Goal: Task Accomplishment & Management: Complete application form

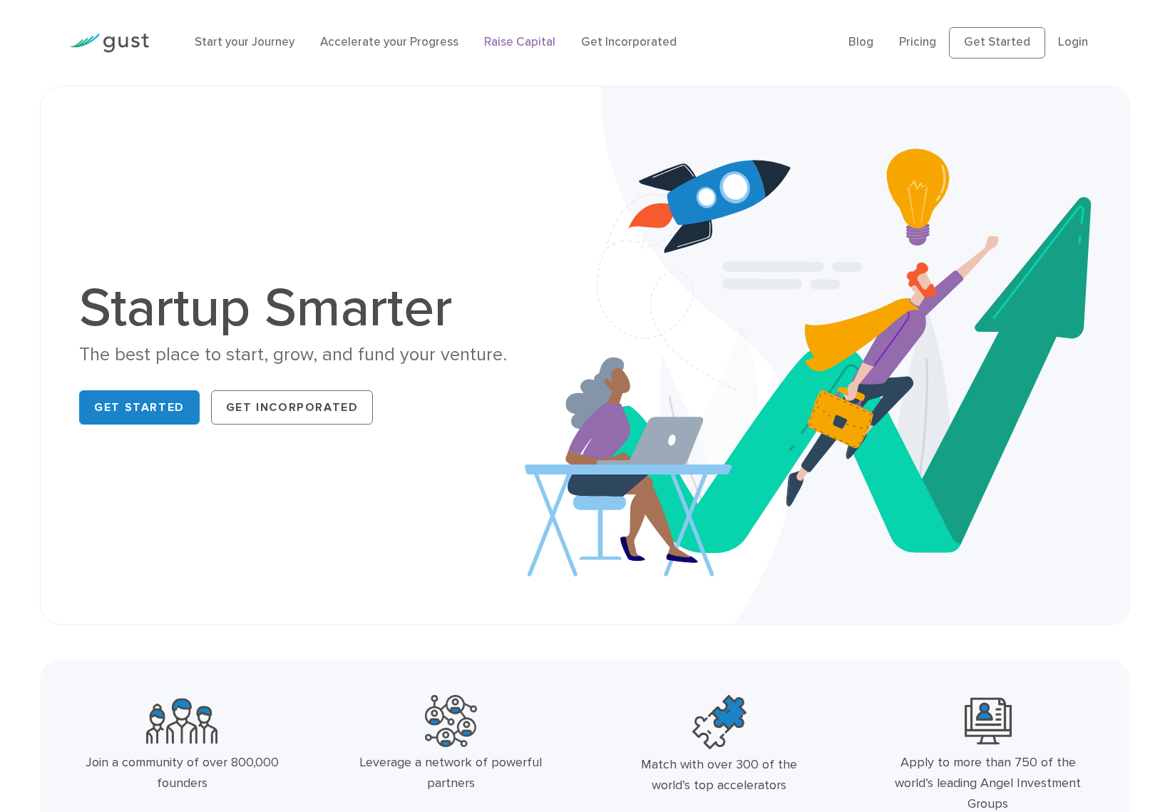
click at [500, 41] on link "Raise Capital" at bounding box center [519, 42] width 71 height 14
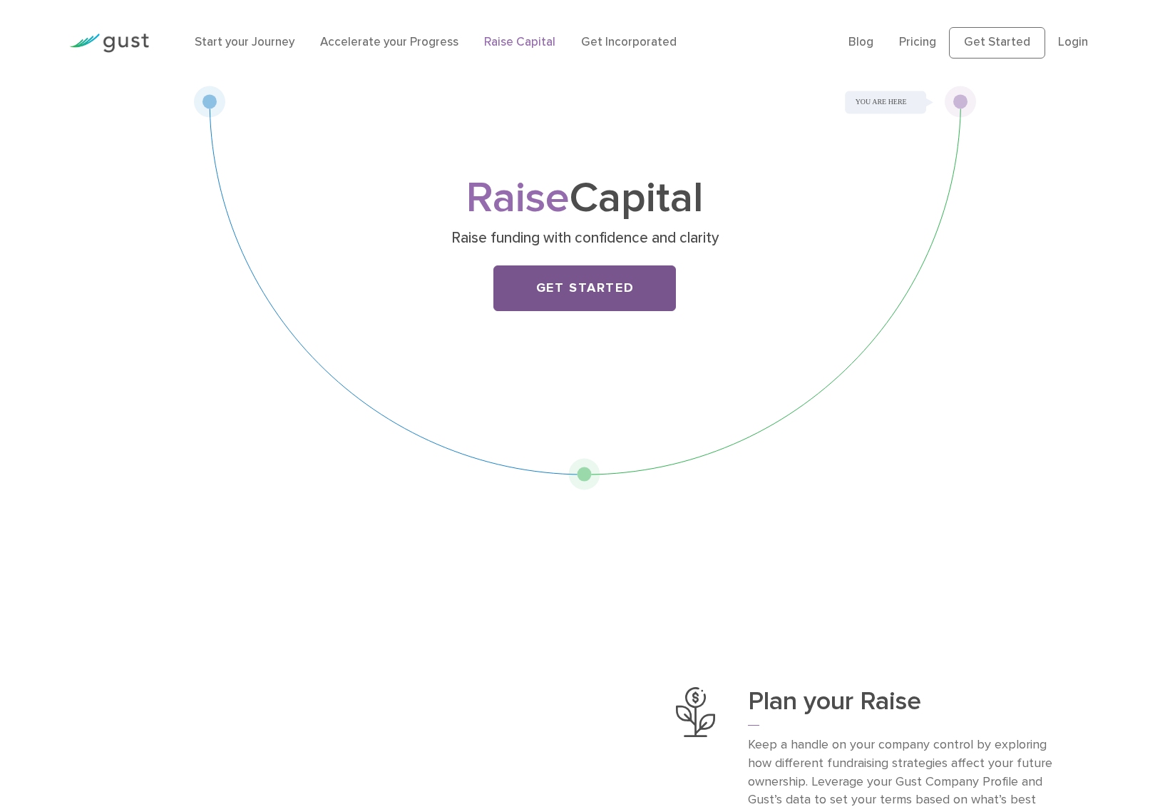
click at [565, 298] on link "Get Started" at bounding box center [584, 288] width 183 height 46
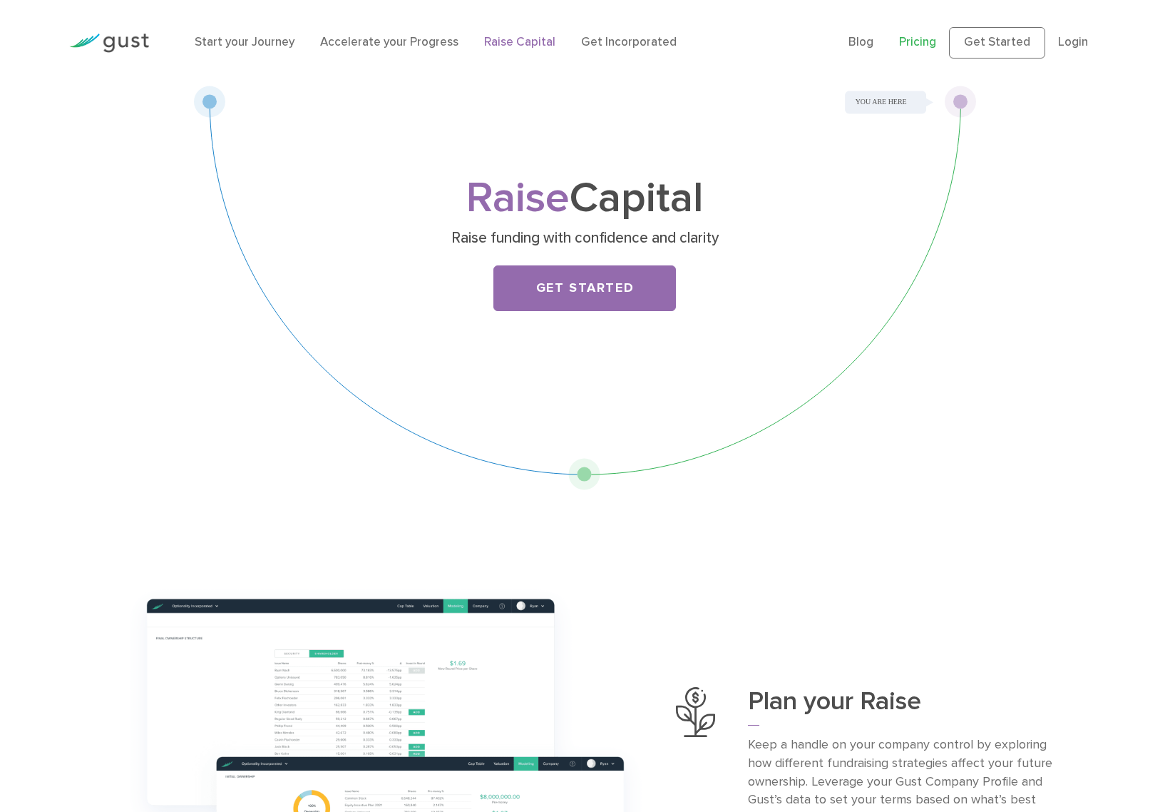
click at [908, 47] on link "Pricing" at bounding box center [917, 42] width 37 height 14
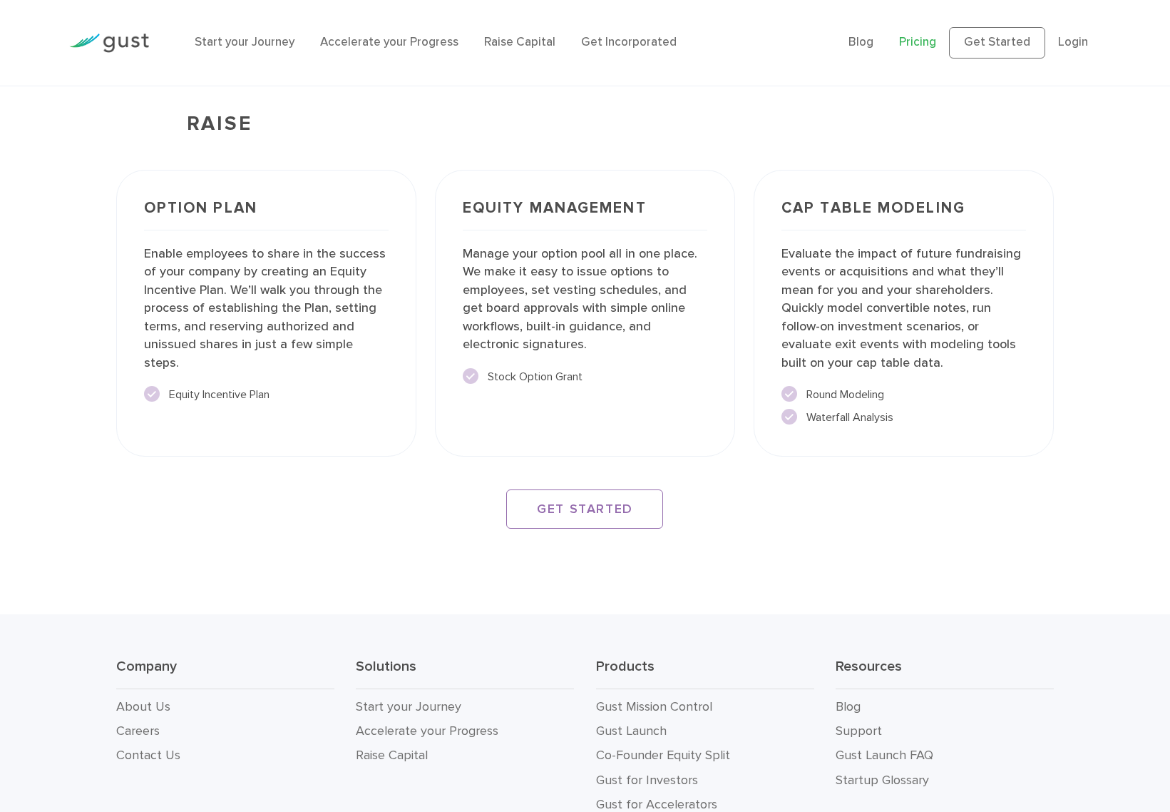
scroll to position [2267, 0]
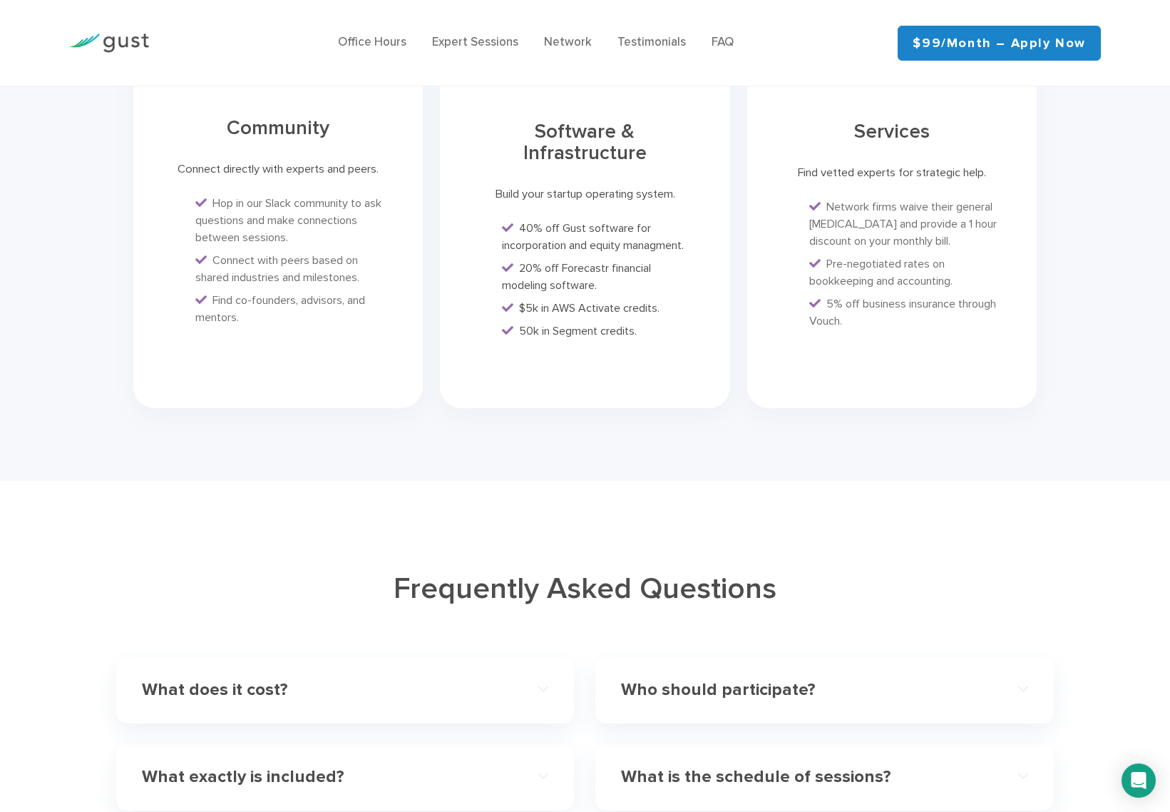
scroll to position [4353, 0]
